Goal: Register for event/course: Sign up to attend an event or enroll in a course

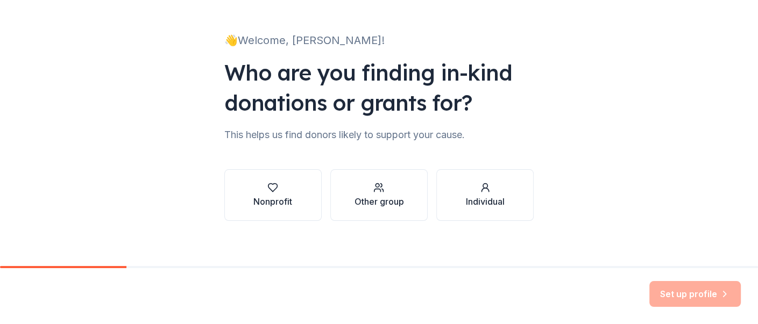
scroll to position [60, 0]
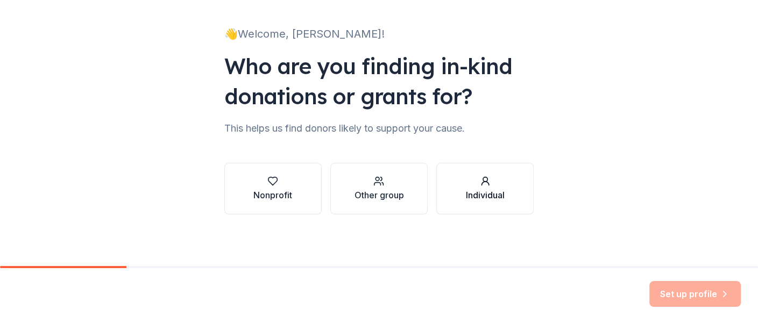
click at [485, 195] on div "Individual" at bounding box center [485, 195] width 39 height 13
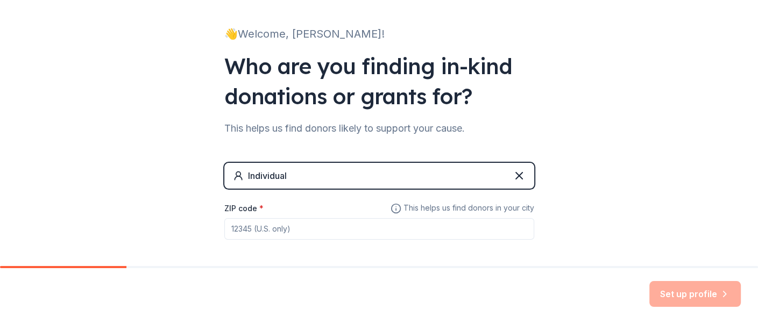
click at [284, 209] on div "ZIP code *" at bounding box center [379, 221] width 310 height 38
click at [242, 235] on input "ZIP code *" at bounding box center [379, 229] width 310 height 22
type input "19802"
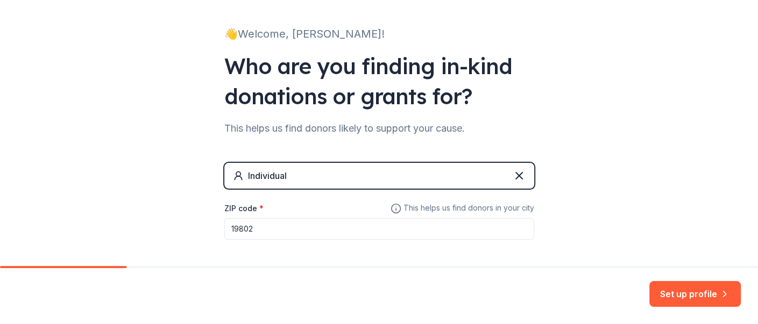
scroll to position [107, 0]
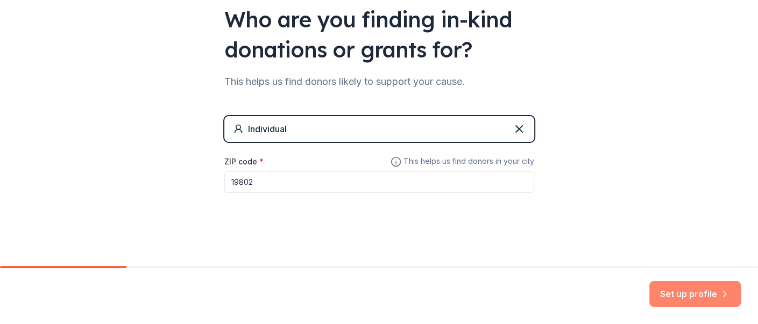
click at [699, 296] on button "Set up profile" at bounding box center [694, 294] width 91 height 26
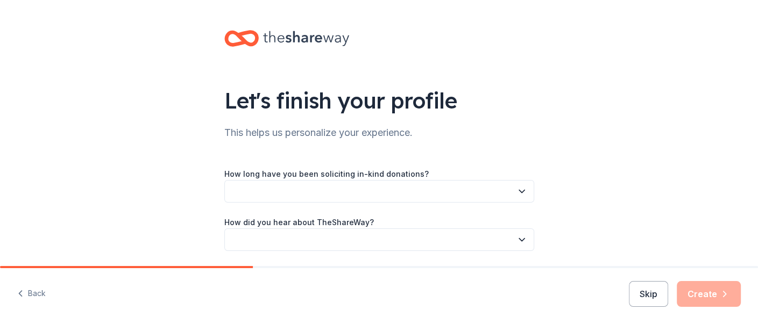
click at [519, 192] on icon "button" at bounding box center [521, 191] width 5 height 3
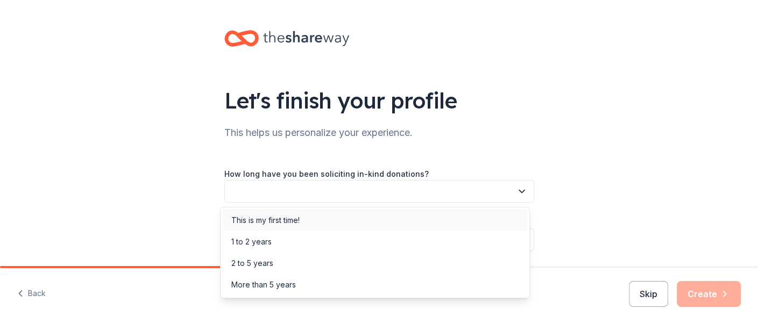
click at [393, 222] on div "This is my first time!" at bounding box center [375, 221] width 304 height 22
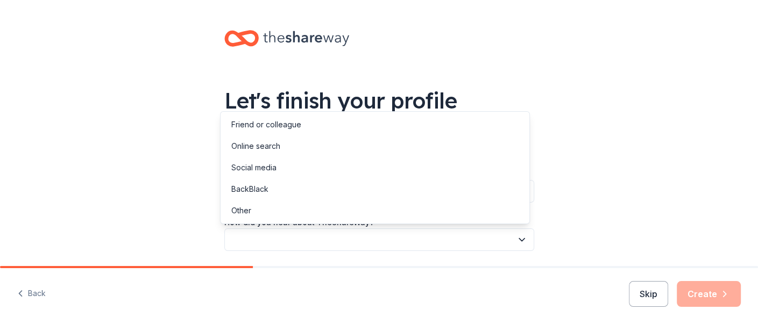
click at [516, 238] on icon "button" at bounding box center [521, 240] width 11 height 11
click at [380, 166] on div "Social media" at bounding box center [375, 168] width 304 height 22
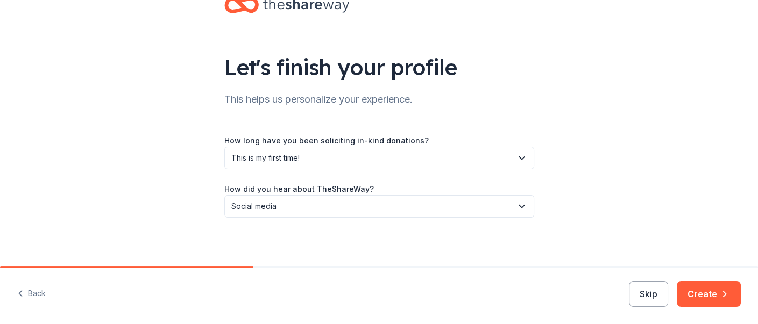
scroll to position [37, 0]
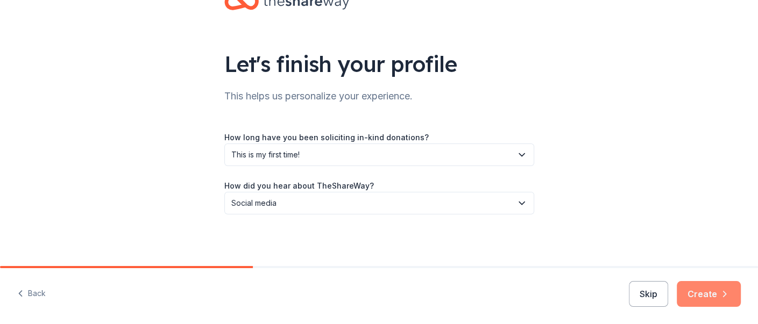
click at [711, 292] on button "Create" at bounding box center [709, 294] width 64 height 26
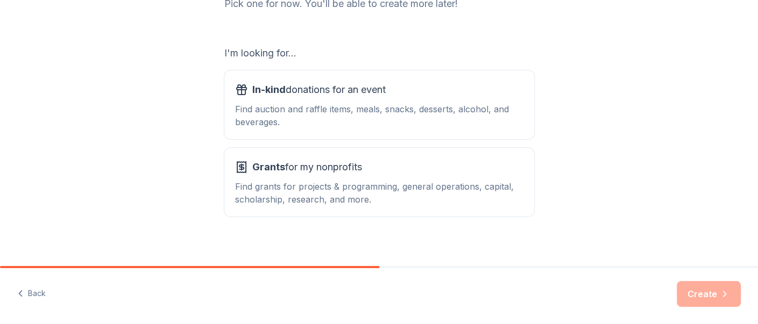
scroll to position [161, 0]
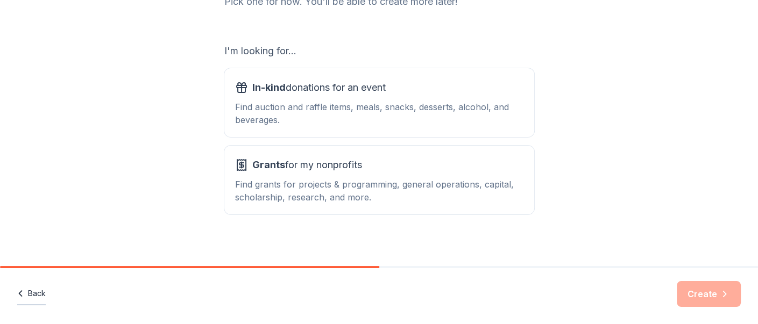
click at [33, 292] on button "Back" at bounding box center [31, 294] width 29 height 23
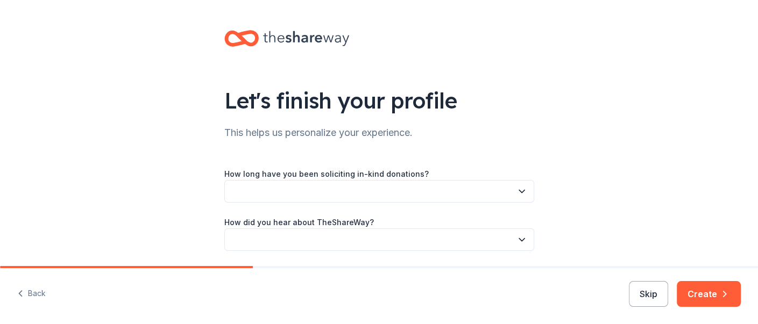
click at [33, 292] on button "Back" at bounding box center [31, 294] width 29 height 23
click at [33, 292] on div "Back Skip Create" at bounding box center [379, 296] width 758 height 56
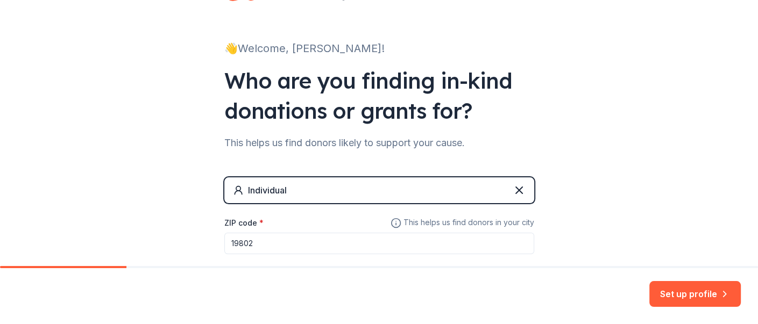
scroll to position [107, 0]
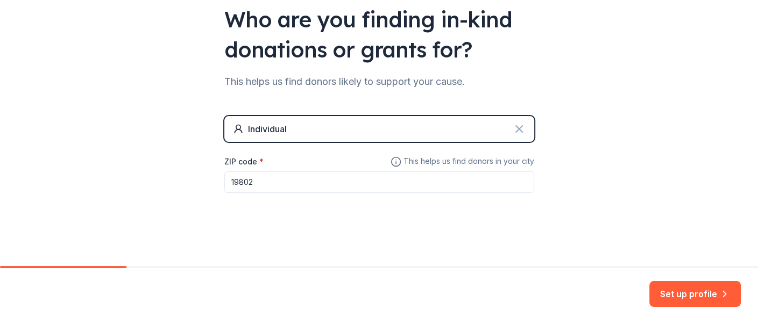
click at [513, 128] on icon at bounding box center [519, 129] width 13 height 13
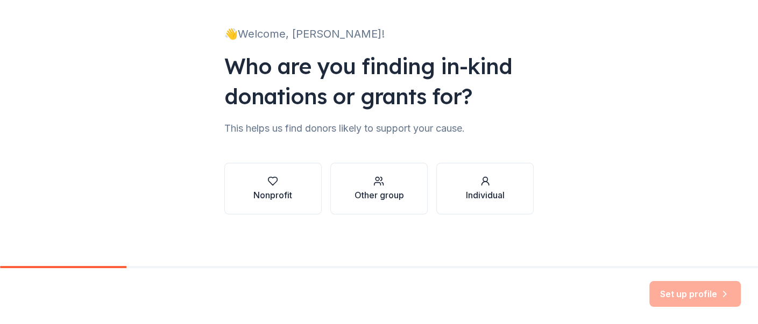
scroll to position [60, 0]
click at [269, 192] on div "Nonprofit" at bounding box center [272, 195] width 39 height 13
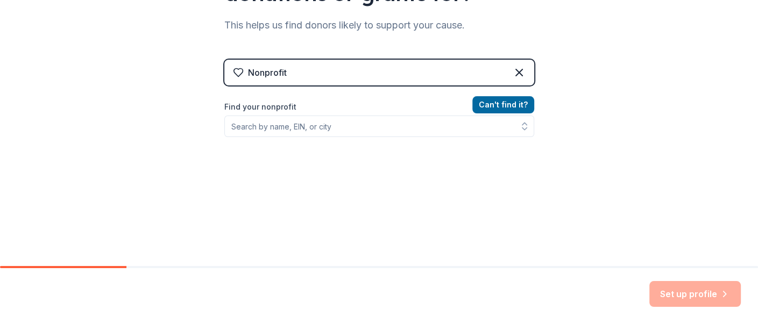
scroll to position [168, 0]
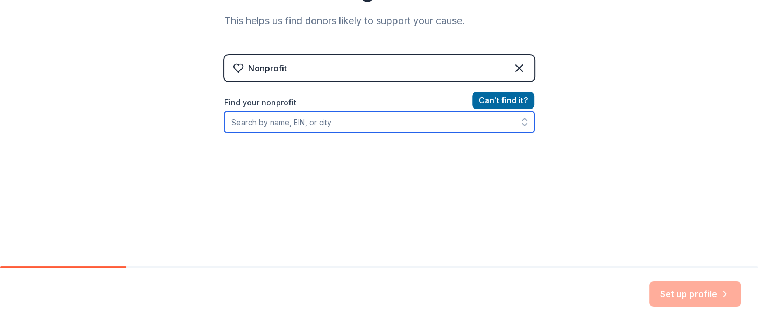
click at [355, 119] on input "Find your nonprofit" at bounding box center [379, 122] width 310 height 22
click at [519, 123] on icon "button" at bounding box center [524, 122] width 11 height 11
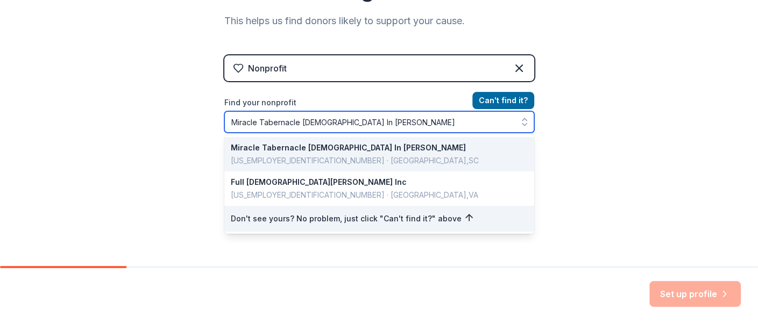
type input "Miracle Tabernacle [DEMOGRAPHIC_DATA] In [DEMOGRAPHIC_DATA]"
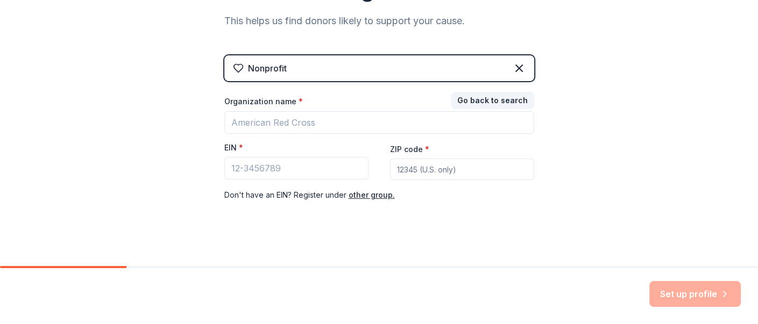
scroll to position [176, 0]
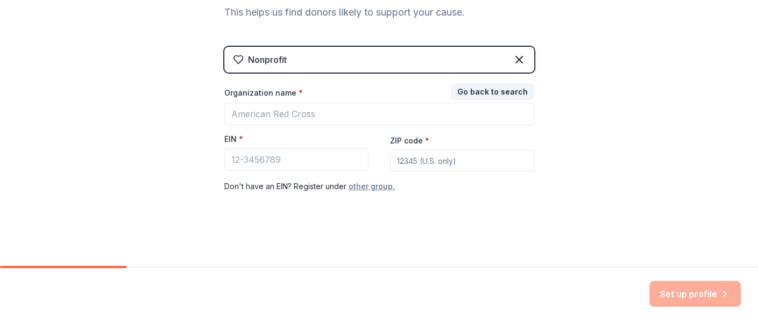
click at [361, 185] on button "other group." at bounding box center [372, 186] width 46 height 13
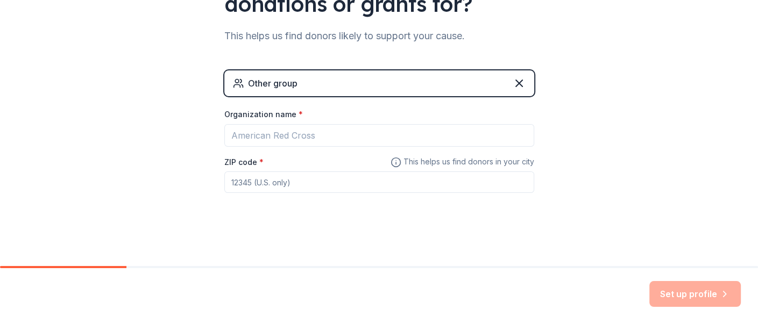
scroll to position [153, 0]
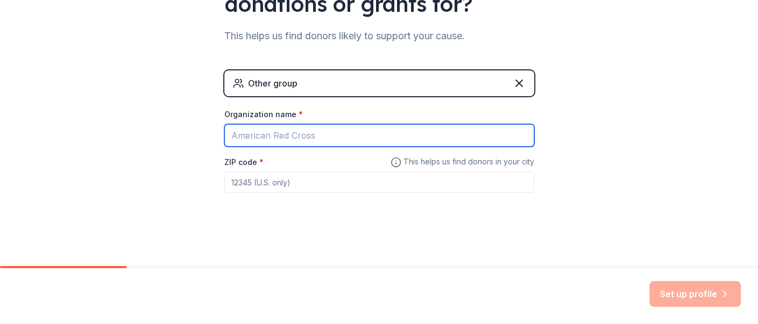
click at [281, 133] on input "Organization name *" at bounding box center [379, 135] width 310 height 23
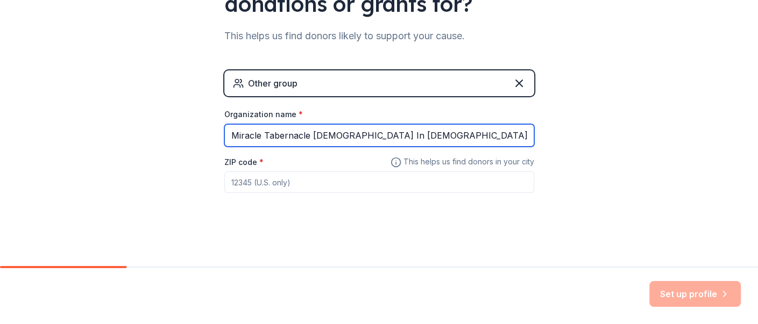
type input "Miracle Tabernacle [DEMOGRAPHIC_DATA] In [DEMOGRAPHIC_DATA]"
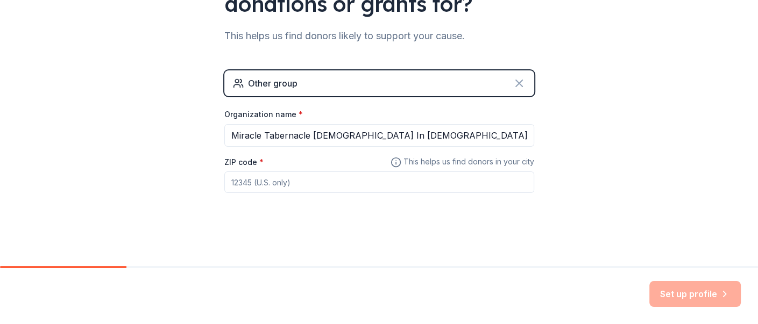
click at [515, 81] on icon at bounding box center [519, 83] width 13 height 13
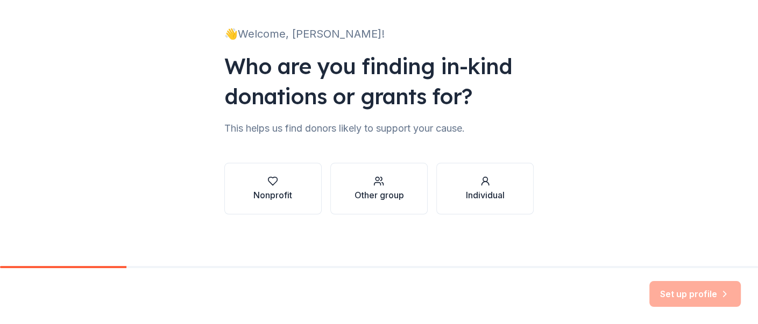
scroll to position [60, 0]
click at [275, 189] on div "Nonprofit" at bounding box center [272, 195] width 39 height 13
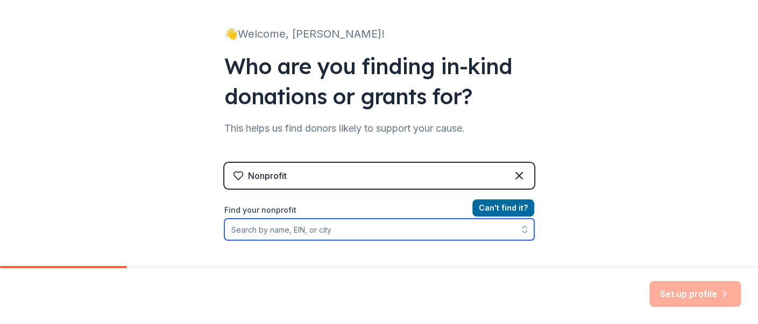
click at [315, 231] on input "Find your nonprofit" at bounding box center [379, 230] width 310 height 22
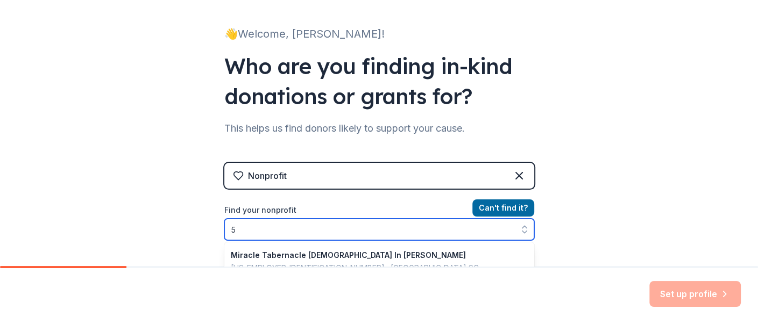
scroll to position [99, 0]
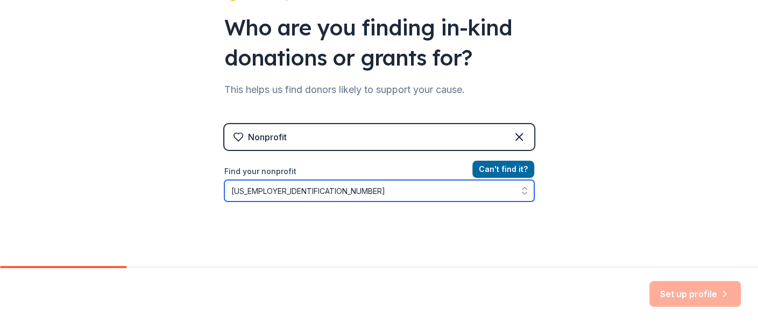
click at [230, 190] on input "[US_EMPLOYER_IDENTIFICATION_NUMBER]" at bounding box center [379, 191] width 310 height 22
type input "[US_EMPLOYER_IDENTIFICATION_NUMBER]"
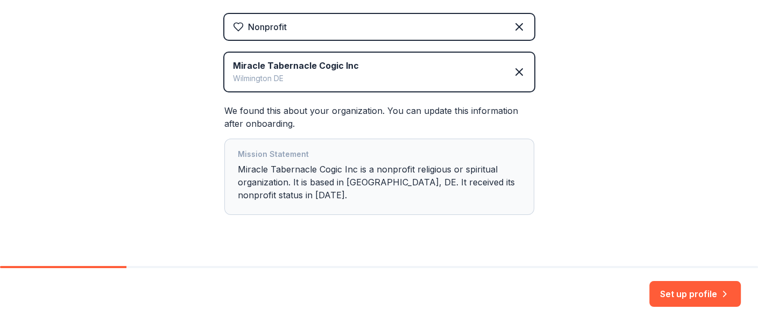
scroll to position [231, 0]
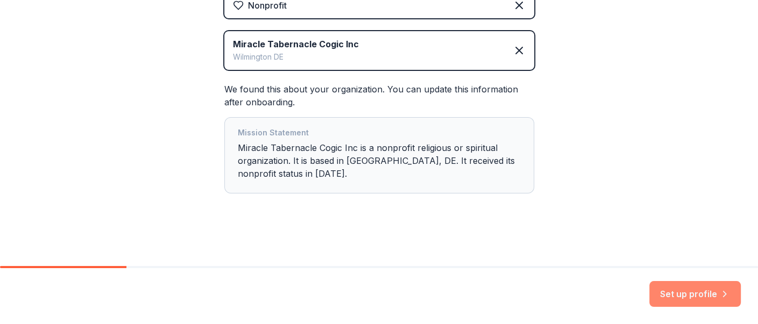
click at [698, 294] on button "Set up profile" at bounding box center [694, 294] width 91 height 26
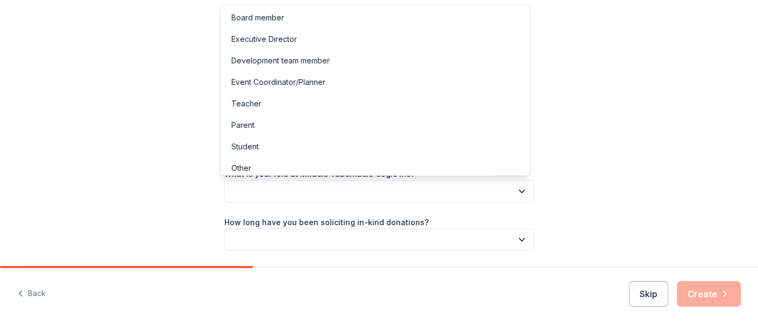
click at [516, 193] on icon "button" at bounding box center [521, 191] width 11 height 11
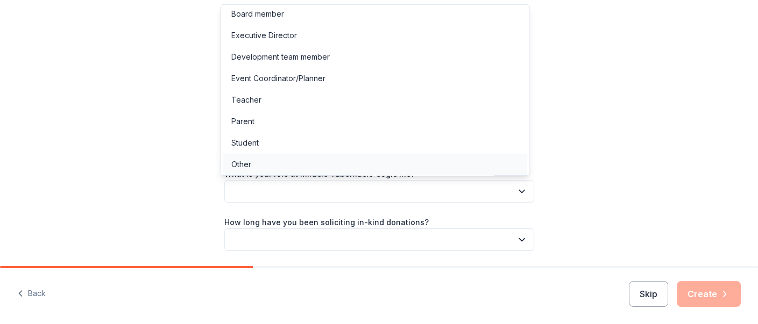
click at [248, 168] on div "Other" at bounding box center [241, 164] width 20 height 13
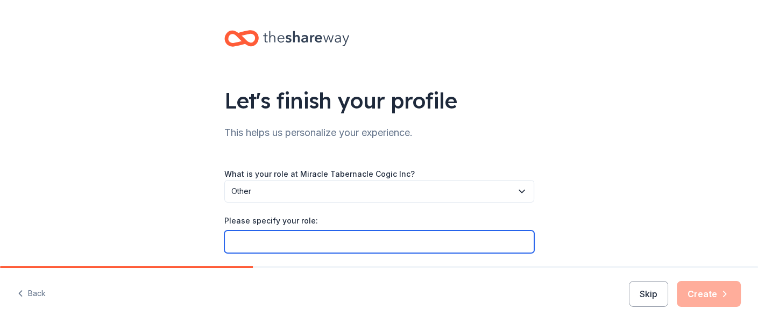
click at [266, 243] on input "Please specify your role:" at bounding box center [379, 242] width 310 height 23
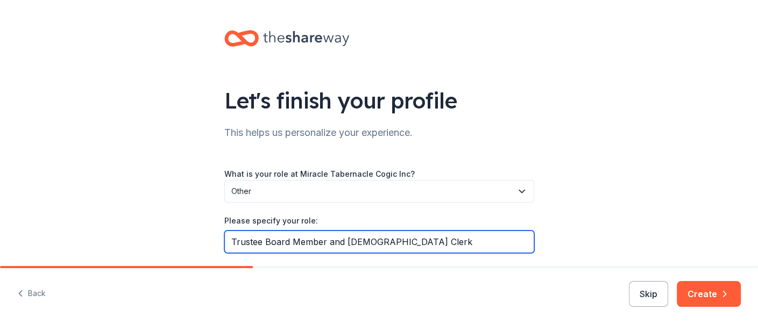
scroll to position [108, 0]
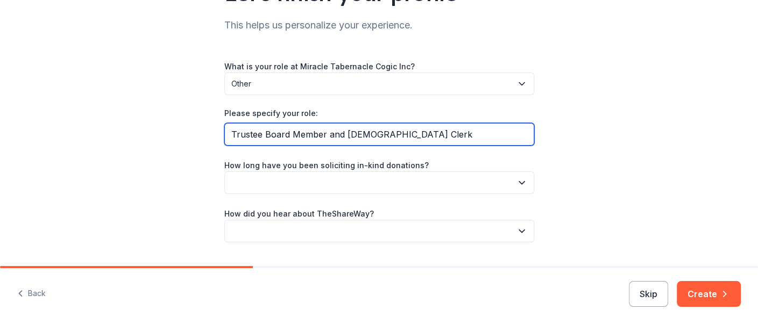
type input "Trustee Board Member and [DEMOGRAPHIC_DATA] Clerk"
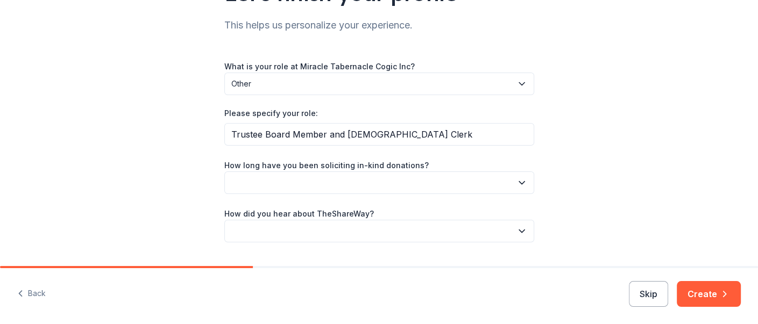
click at [519, 182] on icon "button" at bounding box center [521, 182] width 5 height 3
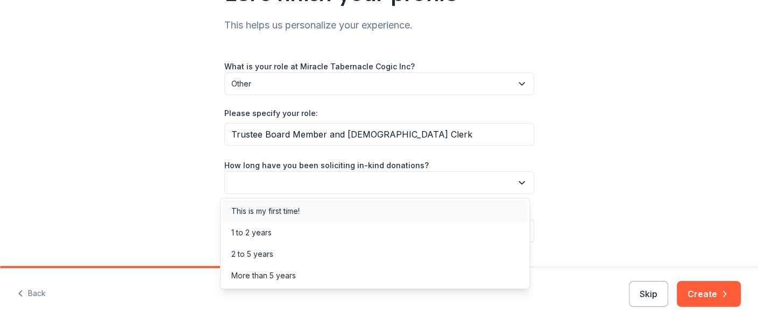
click at [274, 210] on div "This is my first time!" at bounding box center [265, 211] width 68 height 13
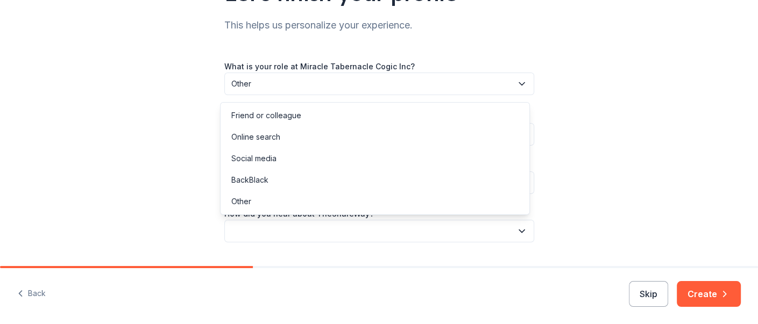
click at [519, 233] on icon "button" at bounding box center [521, 231] width 11 height 11
click at [269, 161] on div "Social media" at bounding box center [253, 158] width 45 height 13
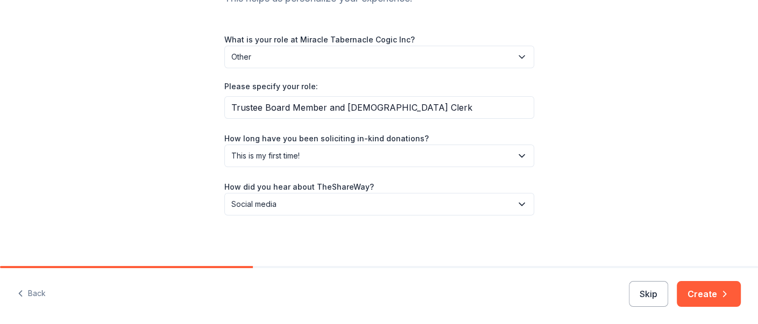
scroll to position [135, 0]
click at [707, 292] on button "Create" at bounding box center [709, 294] width 64 height 26
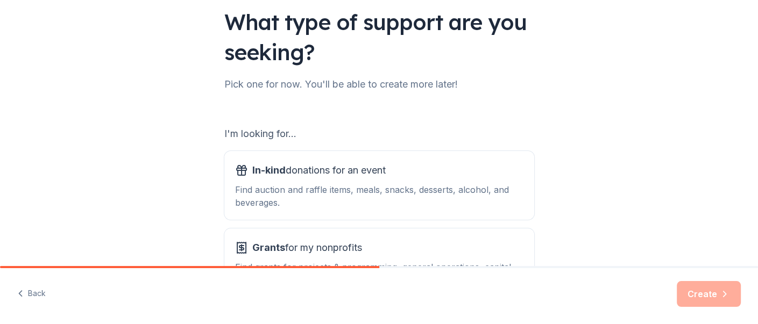
scroll to position [108, 0]
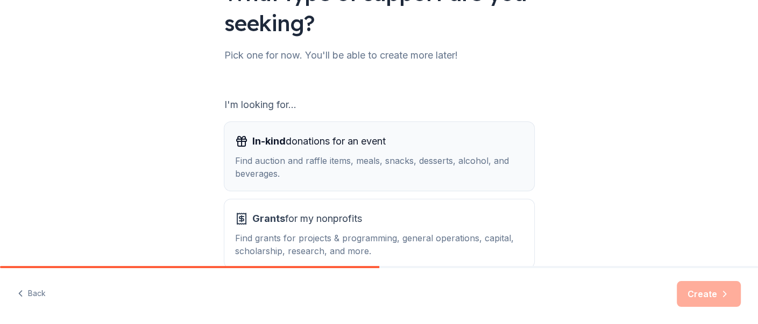
click at [261, 162] on div "Find auction and raffle items, meals, snacks, desserts, alcohol, and beverages." at bounding box center [379, 167] width 288 height 26
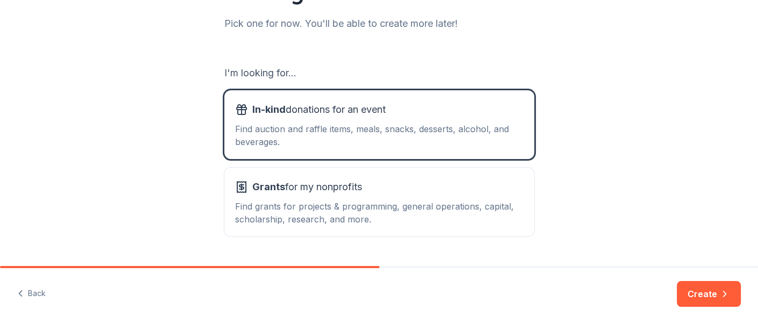
scroll to position [168, 0]
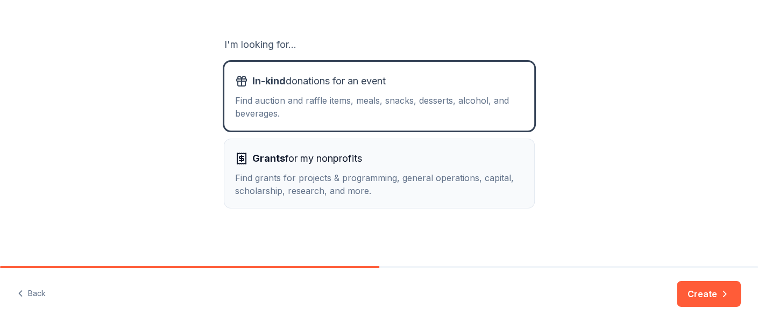
click at [476, 191] on div "Find grants for projects & programming, general operations, capital, scholarshi…" at bounding box center [379, 185] width 288 height 26
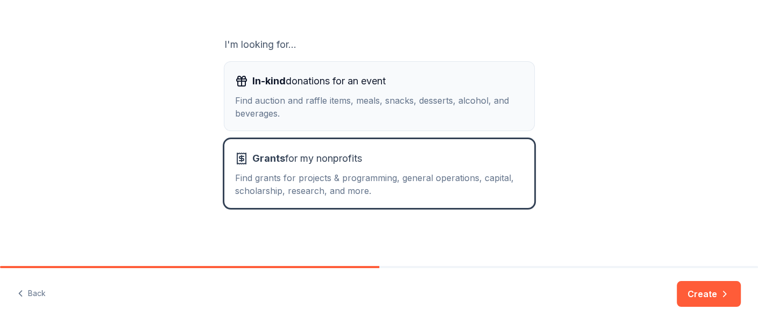
click at [438, 117] on div "Find auction and raffle items, meals, snacks, desserts, alcohol, and beverages." at bounding box center [379, 107] width 288 height 26
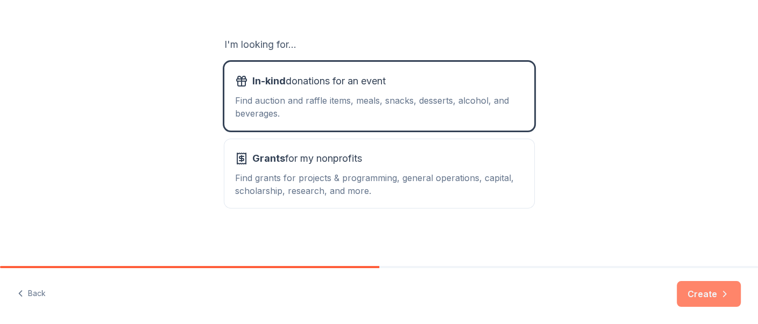
click at [699, 293] on button "Create" at bounding box center [709, 294] width 64 height 26
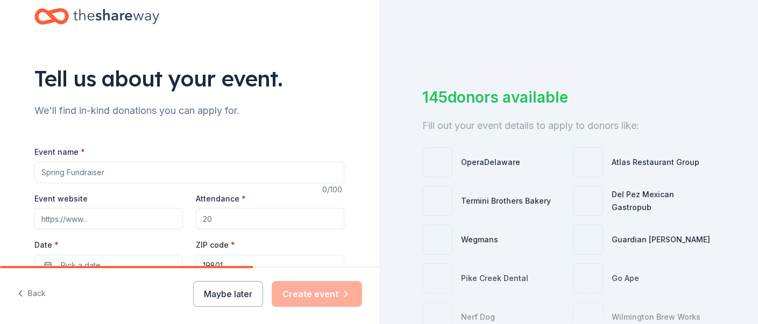
scroll to position [54, 0]
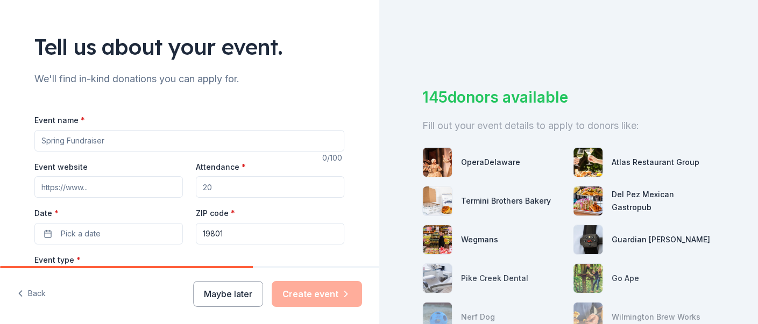
click at [263, 192] on input "Attendance *" at bounding box center [270, 187] width 148 height 22
type input "40"
click at [81, 236] on span "Pick a date" at bounding box center [81, 234] width 40 height 13
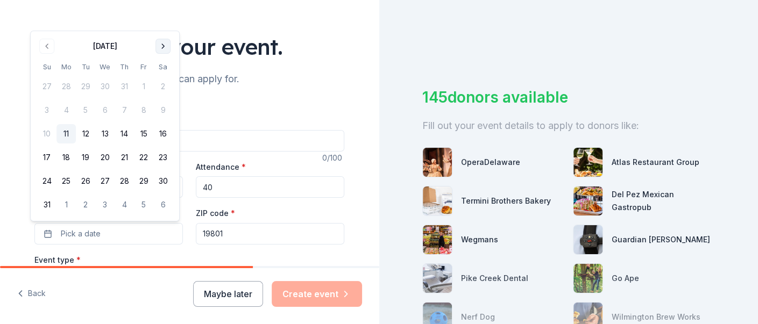
click at [162, 46] on button "Go to next month" at bounding box center [162, 46] width 15 height 15
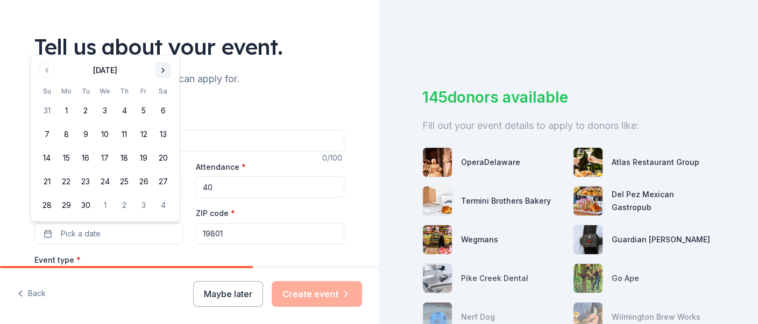
click at [165, 74] on button "Go to next month" at bounding box center [162, 70] width 15 height 15
click at [165, 157] on button "18" at bounding box center [162, 157] width 19 height 19
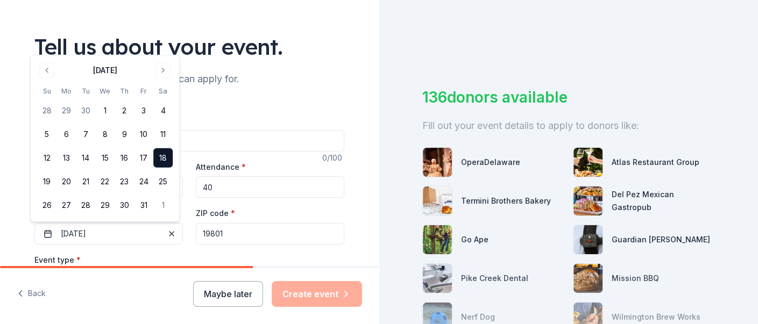
click at [253, 232] on input "19801" at bounding box center [270, 234] width 148 height 22
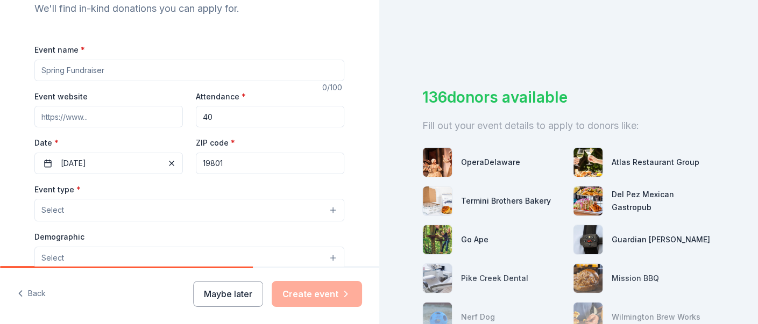
scroll to position [161, 0]
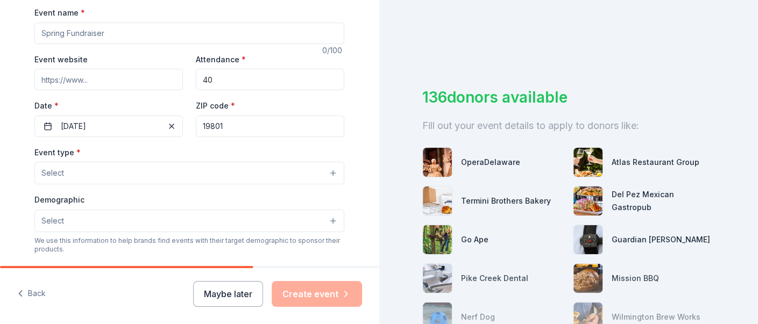
click at [329, 175] on button "Select" at bounding box center [189, 173] width 310 height 23
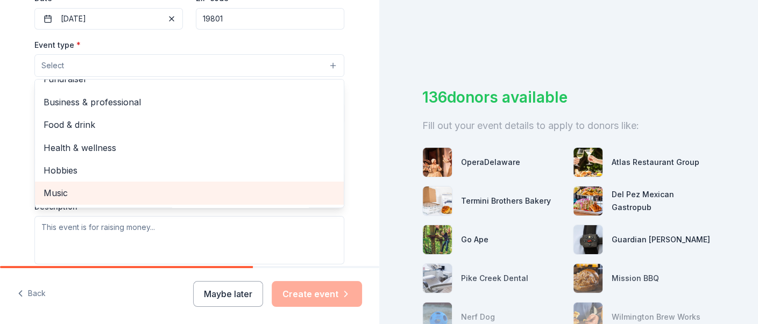
scroll to position [0, 0]
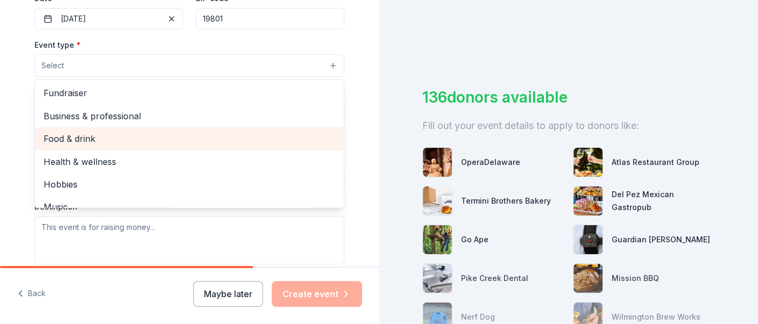
click at [130, 140] on span "Food & drink" at bounding box center [190, 139] width 292 height 14
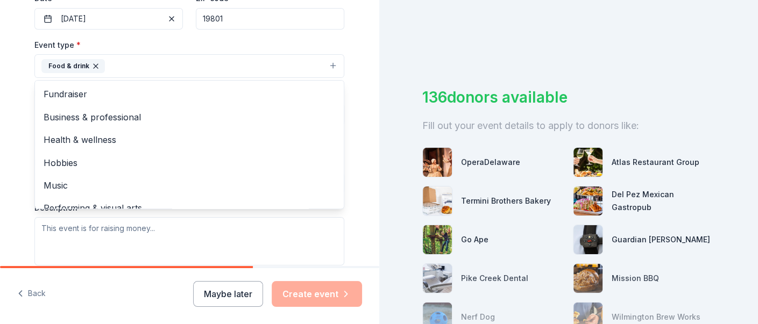
click at [347, 240] on div "Tell us about your event. We'll find in-kind donations you can apply for. Event…" at bounding box center [189, 89] width 344 height 717
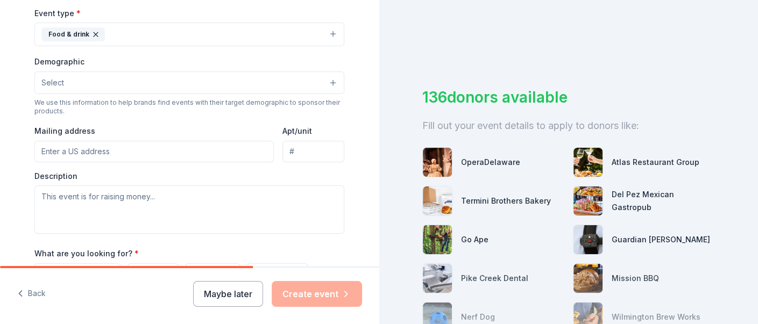
scroll to position [323, 0]
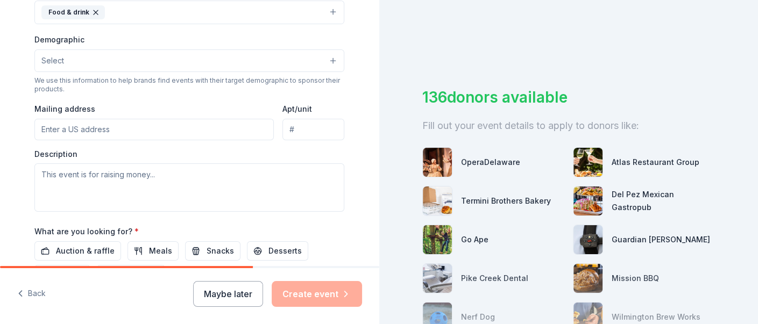
click at [329, 62] on button "Select" at bounding box center [189, 60] width 310 height 23
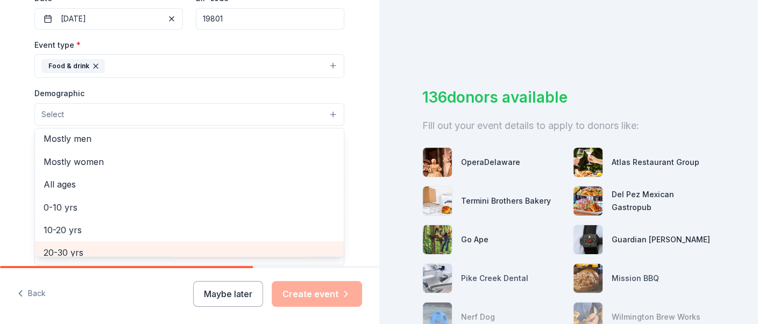
scroll to position [11, 0]
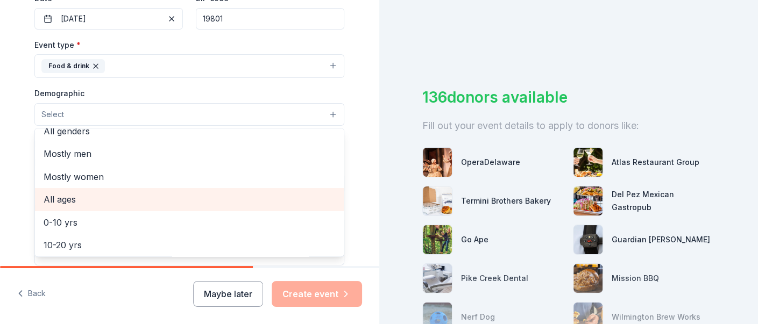
click at [217, 203] on span "All ages" at bounding box center [190, 200] width 292 height 14
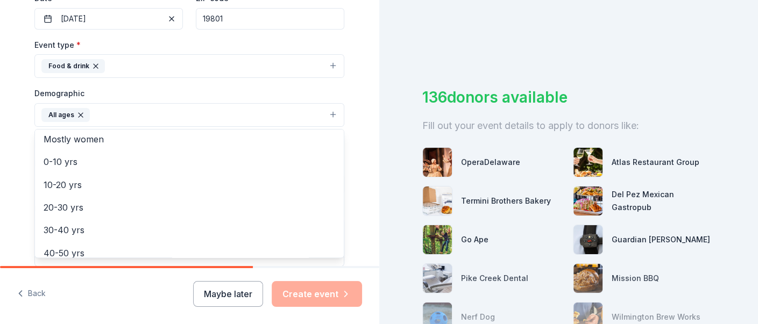
scroll to position [118, 0]
click at [357, 166] on div "Tell us about your event. We'll find in-kind donations you can apply for. Event…" at bounding box center [189, 90] width 379 height 718
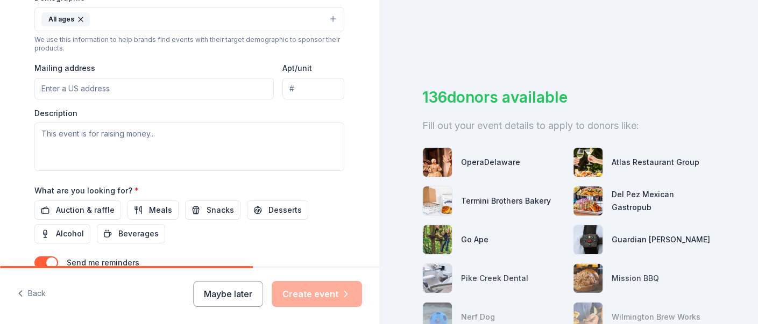
scroll to position [377, 0]
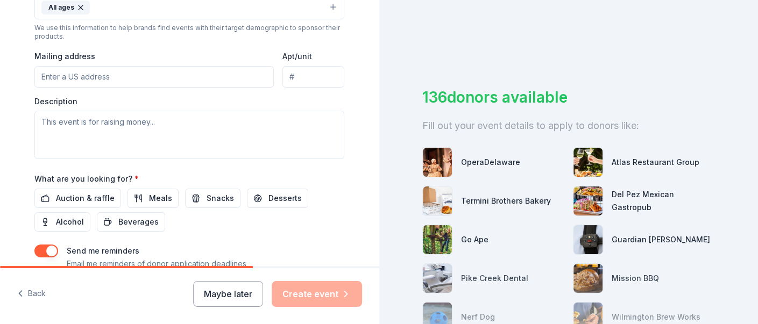
click at [164, 79] on input "Mailing address" at bounding box center [153, 77] width 239 height 22
type input "[STREET_ADDRESS]"
click at [126, 131] on textarea at bounding box center [189, 135] width 310 height 48
click at [155, 125] on textarea at bounding box center [189, 135] width 310 height 48
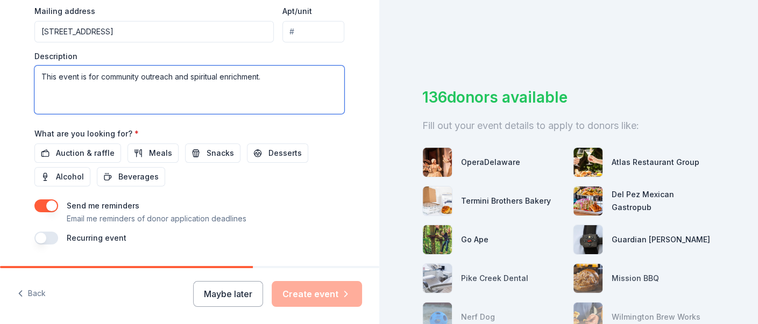
scroll to position [453, 0]
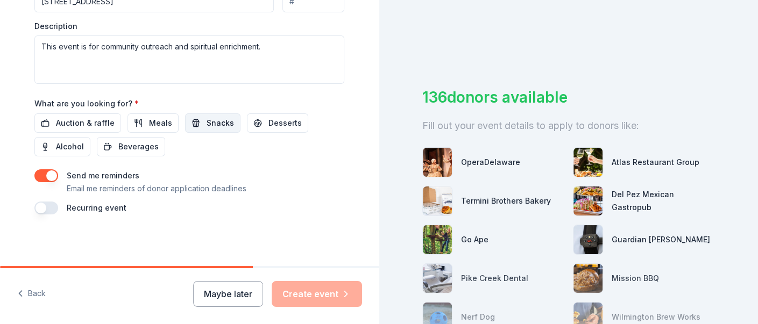
click at [211, 121] on span "Snacks" at bounding box center [220, 123] width 27 height 13
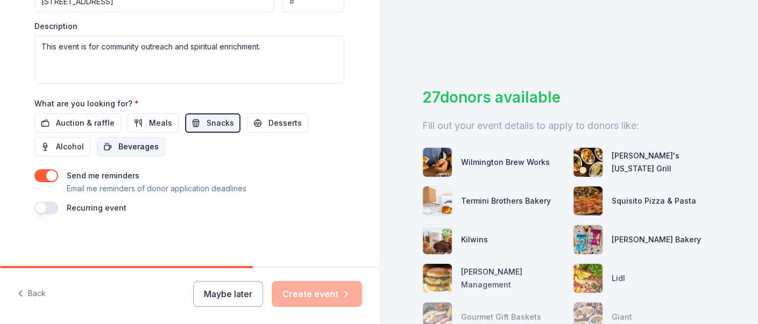
click at [118, 146] on span "Beverages" at bounding box center [138, 146] width 40 height 13
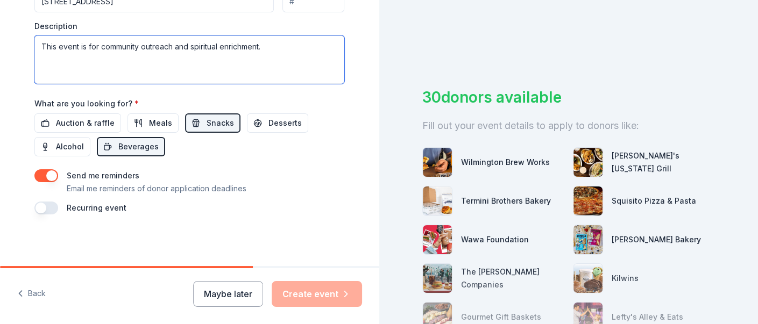
click at [280, 48] on textarea "This event is for community outreach and spiritual enrichment." at bounding box center [189, 60] width 310 height 48
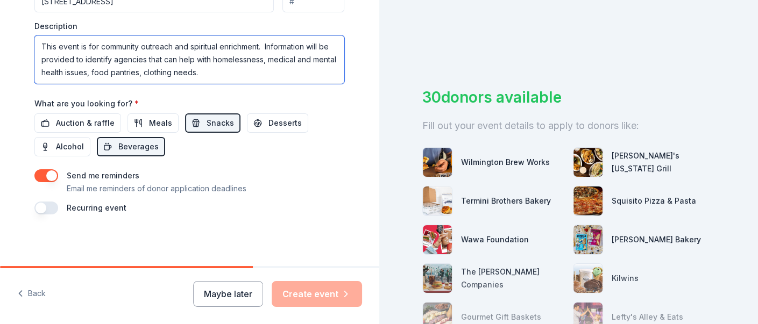
drag, startPoint x: 192, startPoint y: 72, endPoint x: 199, endPoint y: 82, distance: 12.4
click at [192, 73] on textarea "This event is for community outreach and spiritual enrichment. Information will…" at bounding box center [189, 60] width 310 height 48
type textarea "This event is for community outreach and spiritual enrichment. Information will…"
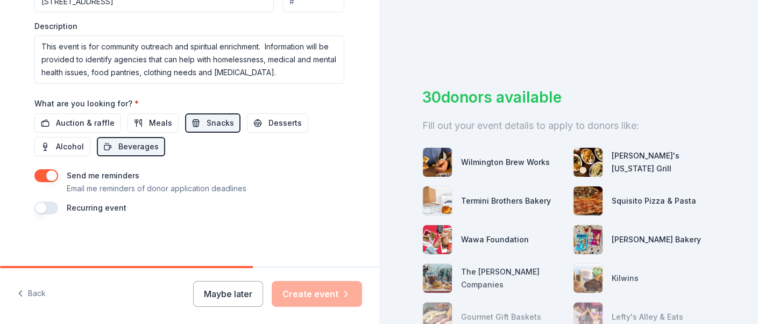
click at [307, 293] on div "Maybe later Create event" at bounding box center [277, 294] width 169 height 26
click at [44, 175] on button "button" at bounding box center [46, 175] width 24 height 13
click at [43, 175] on button "button" at bounding box center [46, 175] width 24 height 13
click at [315, 296] on div "Maybe later Create event" at bounding box center [277, 294] width 169 height 26
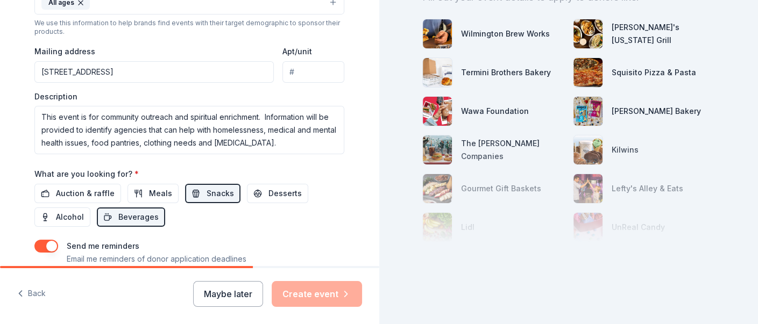
scroll to position [292, 0]
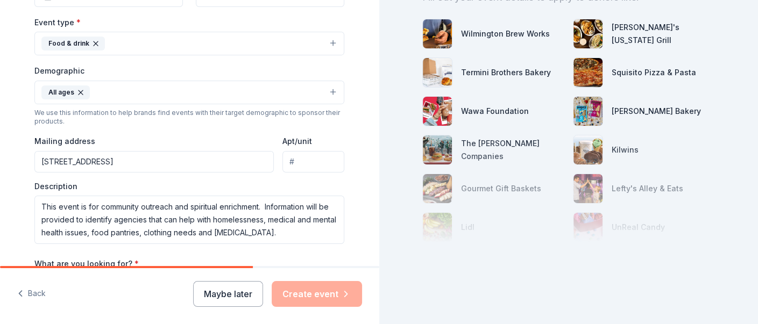
click at [95, 164] on input "[STREET_ADDRESS]" at bounding box center [153, 162] width 239 height 22
type input "[STREET_ADDRESS]"
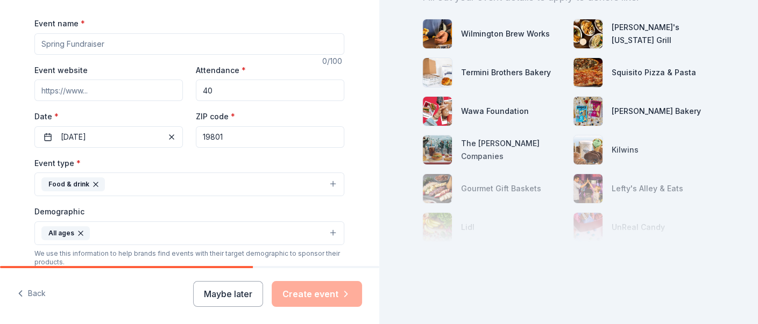
scroll to position [130, 0]
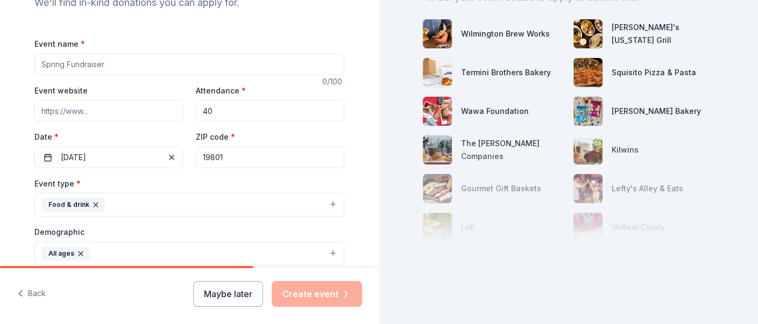
click at [111, 69] on input "Event name *" at bounding box center [189, 65] width 310 height 22
type input "Fall Into Action"
drag, startPoint x: 216, startPoint y: 115, endPoint x: 195, endPoint y: 115, distance: 21.0
click at [196, 115] on input "40" at bounding box center [270, 111] width 148 height 22
type input "60"
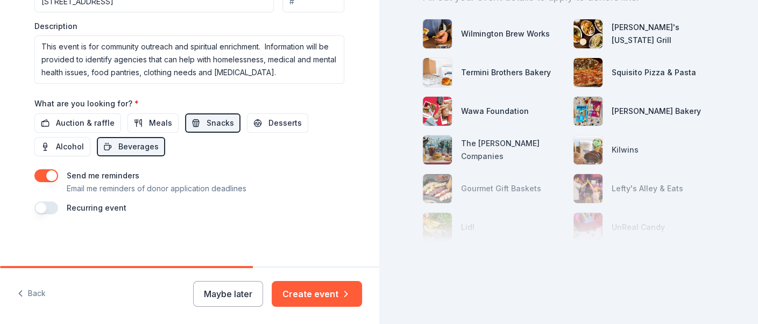
scroll to position [453, 0]
click at [302, 297] on button "Create event" at bounding box center [317, 294] width 90 height 26
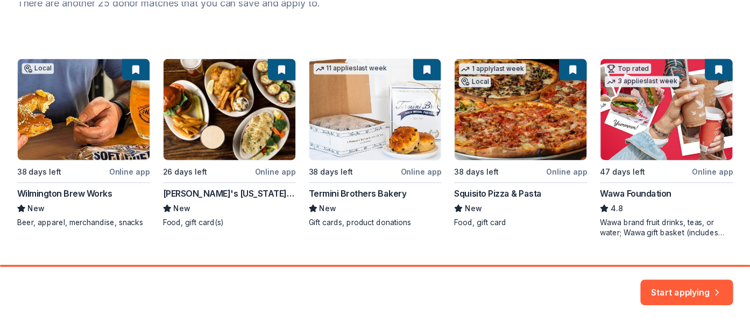
scroll to position [186, 0]
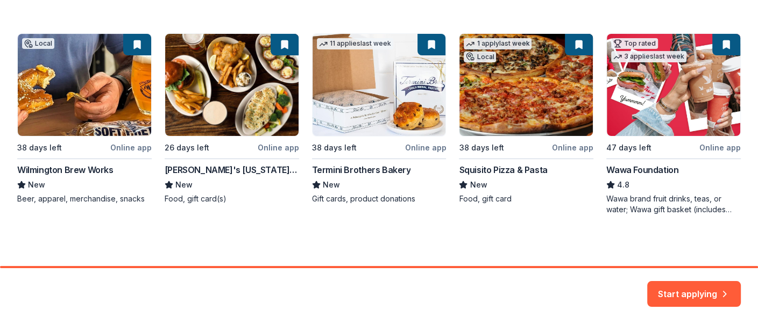
click at [654, 108] on div "Local 38 days left Online app Wilmington Brew Works New Beer, apparel, merchand…" at bounding box center [379, 124] width 724 height 182
click at [692, 287] on button "Start applying" at bounding box center [694, 288] width 94 height 26
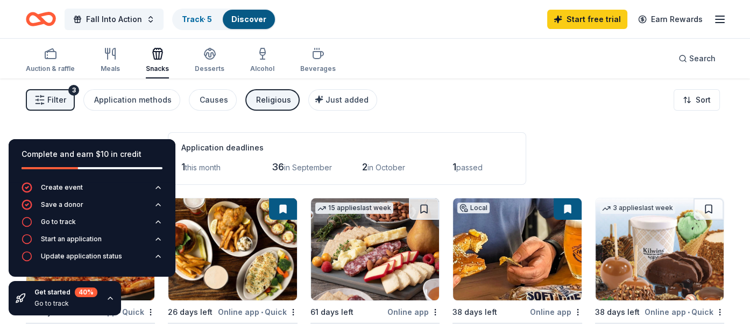
click at [392, 166] on span "in October" at bounding box center [386, 167] width 38 height 9
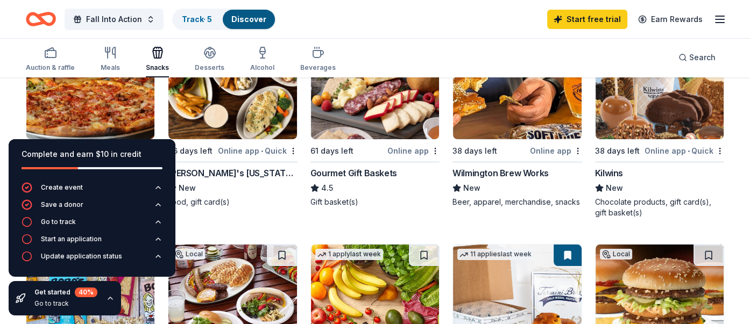
scroll to position [269, 0]
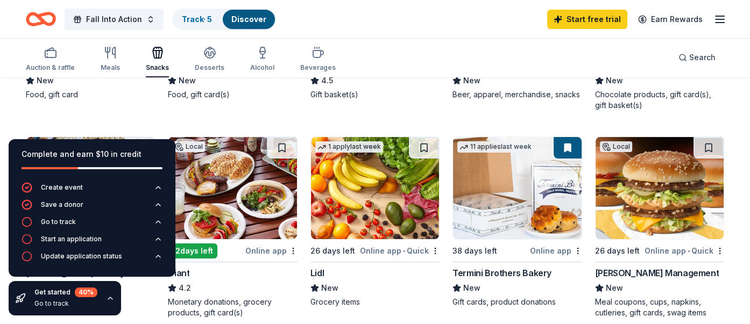
click at [542, 250] on div "Online app" at bounding box center [556, 250] width 52 height 13
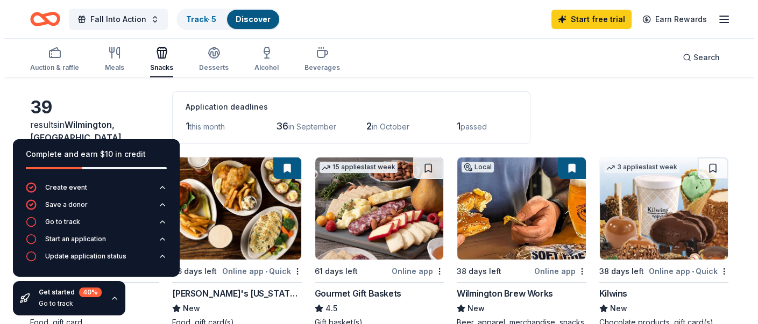
scroll to position [0, 0]
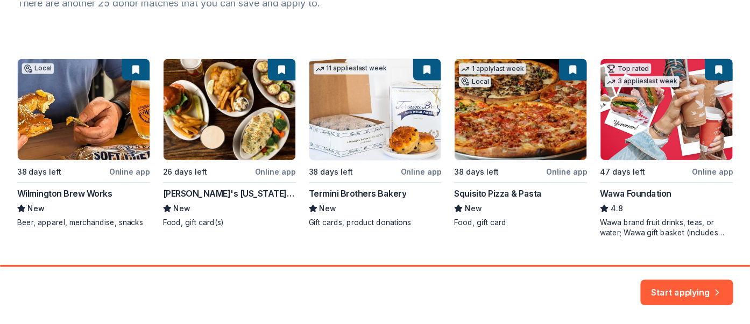
scroll to position [186, 0]
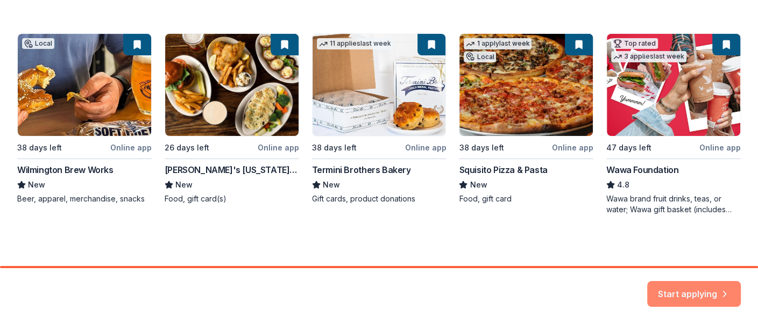
click at [676, 291] on button "Start applying" at bounding box center [694, 288] width 94 height 26
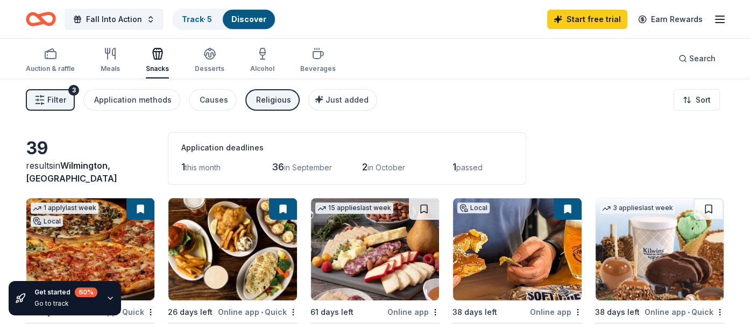
click at [715, 19] on line "button" at bounding box center [719, 19] width 9 height 0
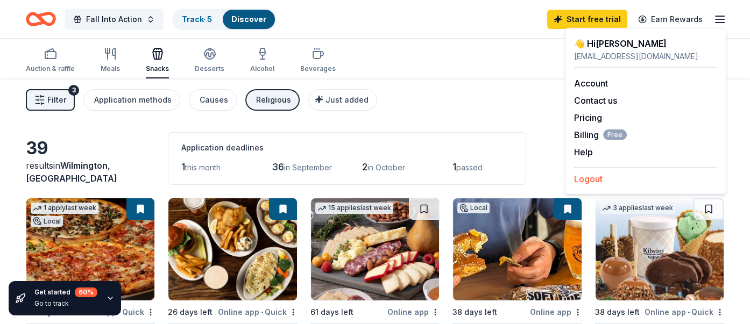
click at [585, 176] on button "Logout" at bounding box center [588, 179] width 29 height 13
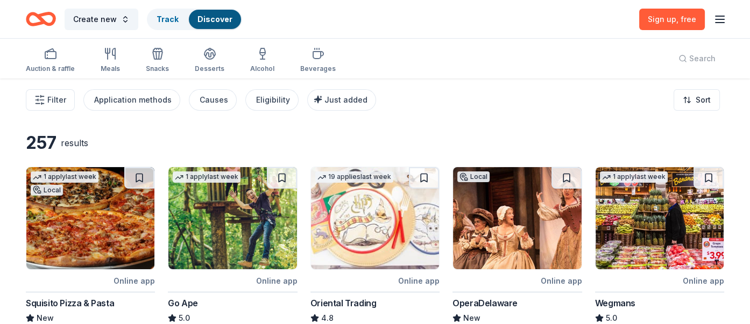
click at [719, 19] on icon "button" at bounding box center [719, 19] width 13 height 13
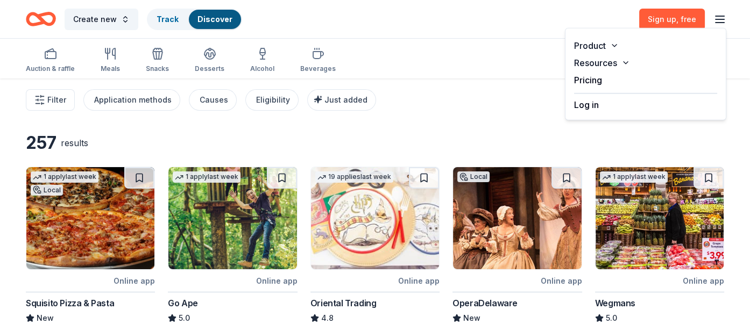
click at [587, 104] on button "Log in" at bounding box center [586, 104] width 25 height 13
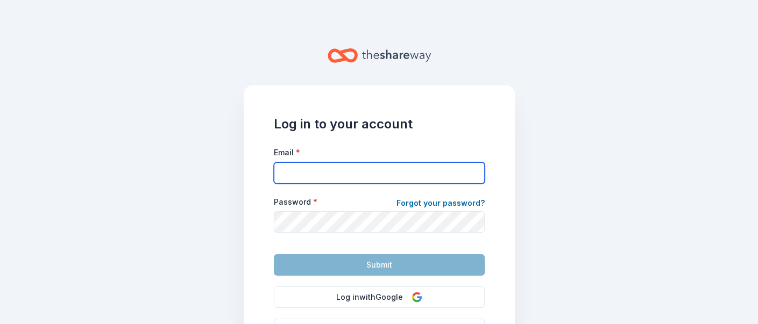
click at [306, 178] on input "Email *" at bounding box center [379, 173] width 211 height 22
type input "[EMAIL_ADDRESS][DOMAIN_NAME]"
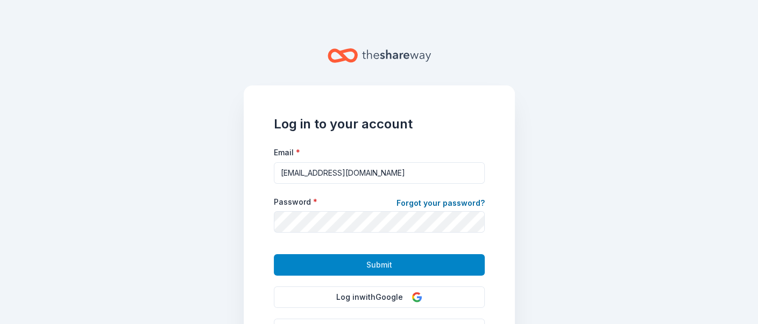
click at [369, 265] on span "Submit" at bounding box center [379, 265] width 26 height 13
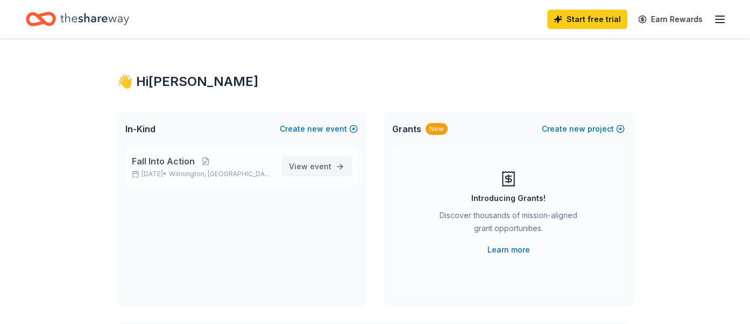
click at [310, 168] on span "View event" at bounding box center [310, 166] width 42 height 13
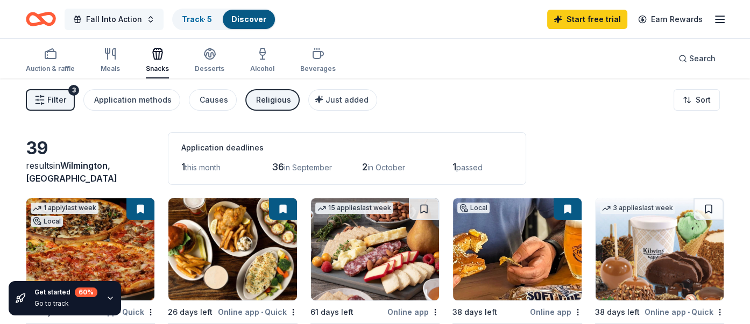
click at [147, 21] on button "Fall Into Action" at bounding box center [114, 20] width 99 height 22
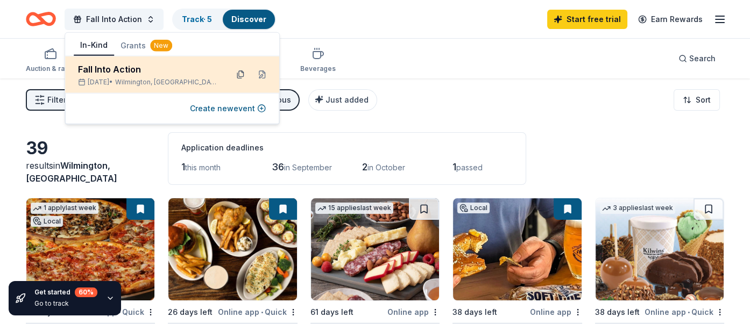
click at [241, 76] on button at bounding box center [240, 74] width 17 height 17
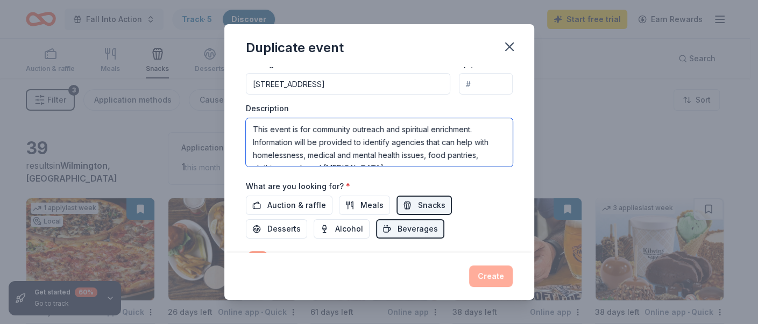
drag, startPoint x: 390, startPoint y: 157, endPoint x: 247, endPoint y: 119, distance: 147.5
click at [247, 119] on textarea "This event is for community outreach and spiritual enrichment. Information will…" at bounding box center [379, 142] width 267 height 48
click at [506, 44] on icon "button" at bounding box center [510, 47] width 8 height 8
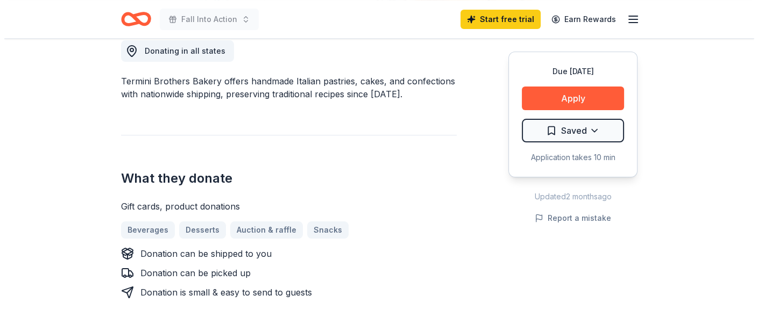
scroll to position [323, 0]
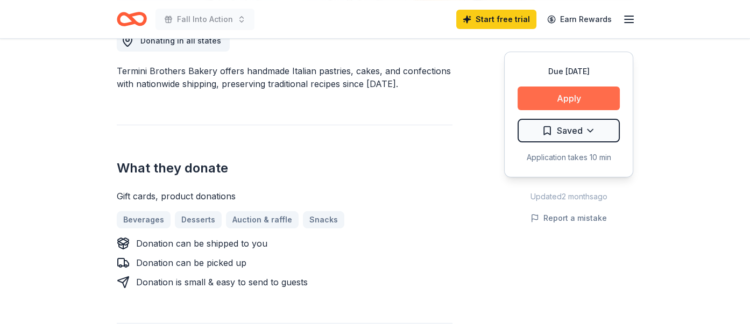
click at [566, 97] on button "Apply" at bounding box center [569, 99] width 102 height 24
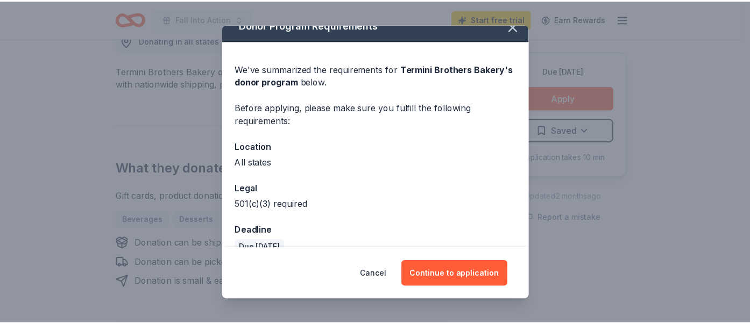
scroll to position [0, 0]
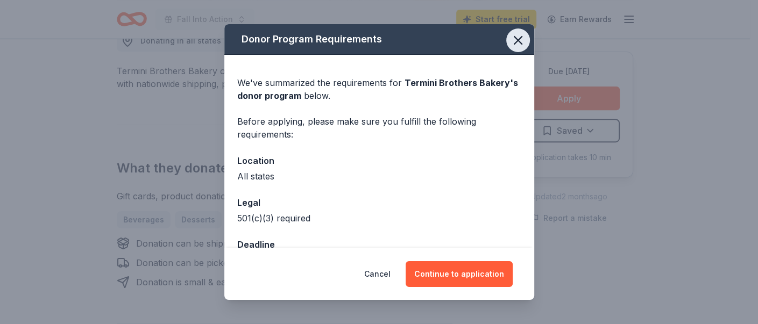
click at [511, 41] on icon "button" at bounding box center [518, 40] width 15 height 15
